Goal: Information Seeking & Learning: Learn about a topic

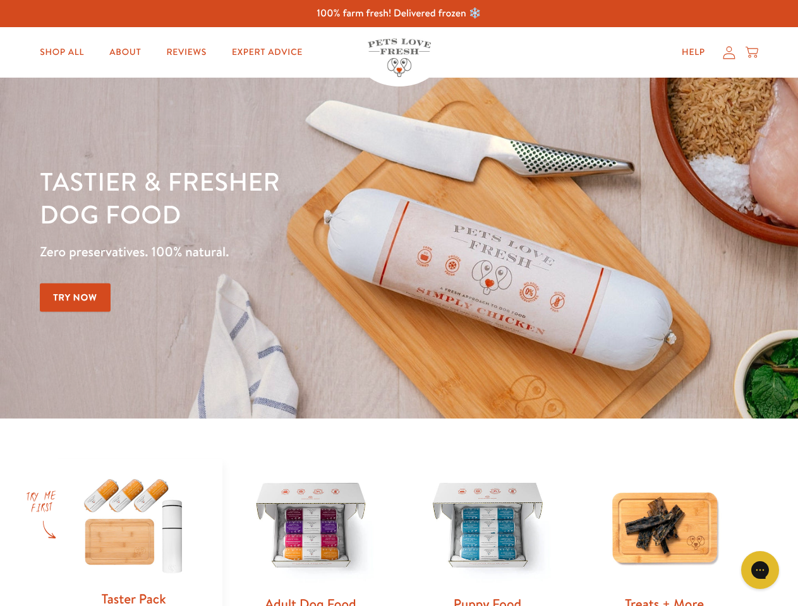
click at [399, 303] on div "Tastier & fresher dog food Zero preservatives. 100% natural. Try Now" at bounding box center [279, 248] width 479 height 167
click at [760, 570] on icon "Gorgias live chat" at bounding box center [759, 570] width 12 height 12
